Goal: Information Seeking & Learning: Learn about a topic

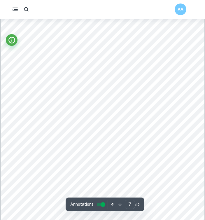
scroll to position [1860, 0]
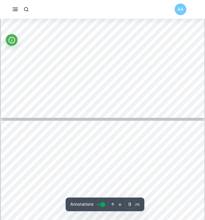
type input "10"
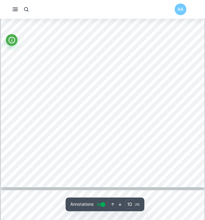
scroll to position [2879, 0]
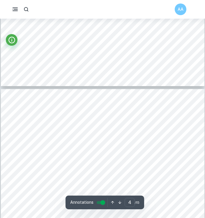
scroll to position [1048, 0]
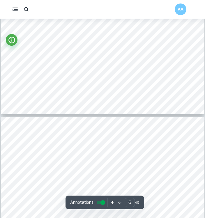
type input "7"
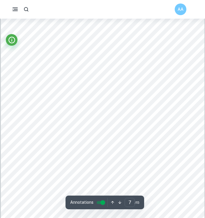
scroll to position [1863, 0]
